Goal: Find contact information: Find contact information

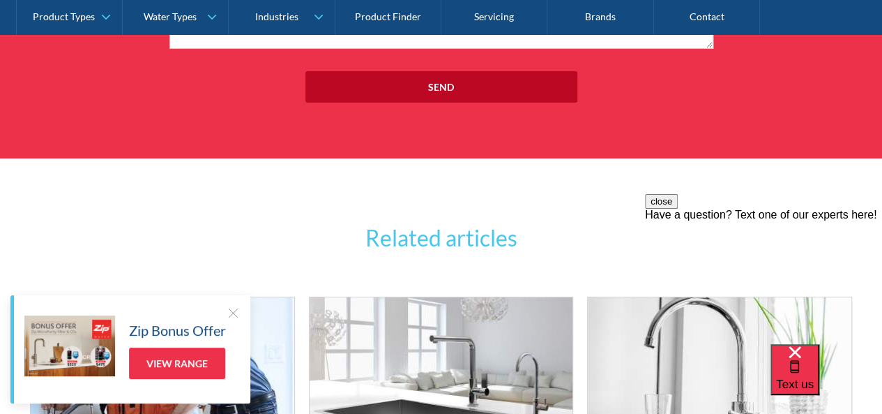
scroll to position [5648, 0]
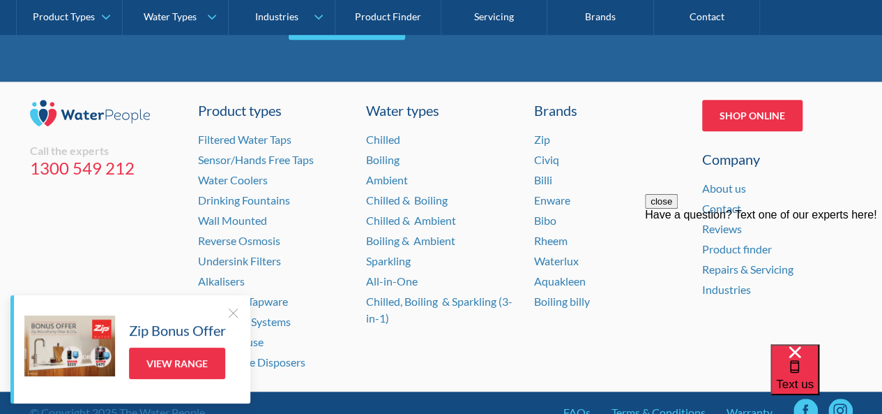
scroll to position [3049, 0]
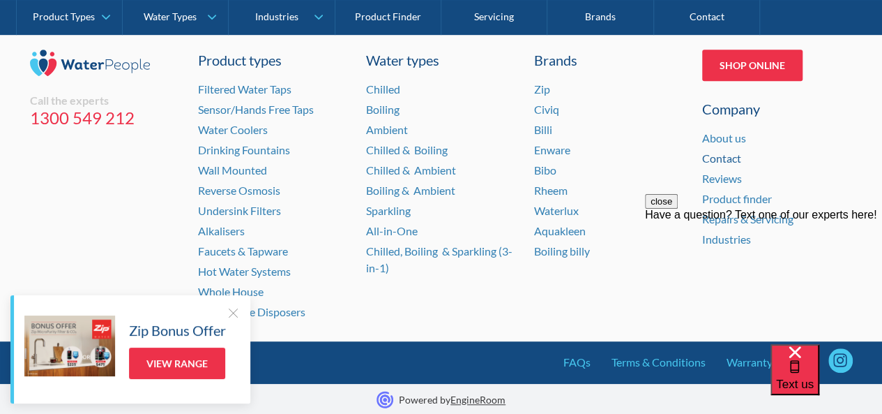
click at [727, 156] on link "Contact" at bounding box center [721, 157] width 39 height 13
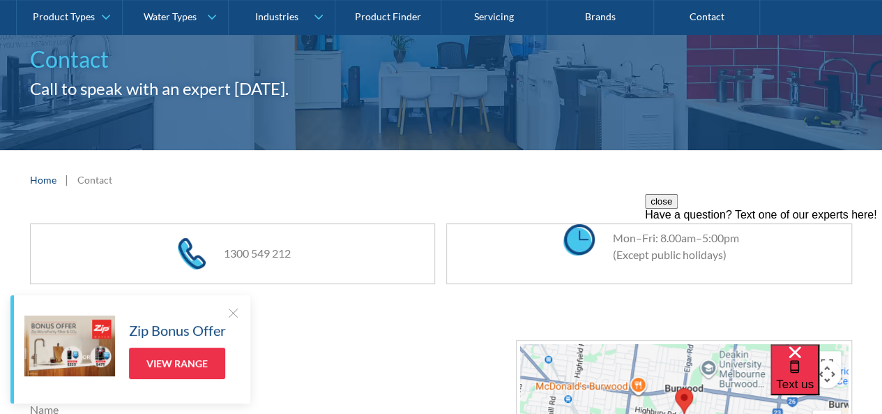
scroll to position [279, 0]
